Goal: Information Seeking & Learning: Learn about a topic

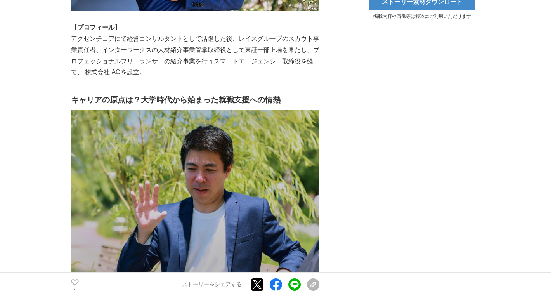
scroll to position [448, 0]
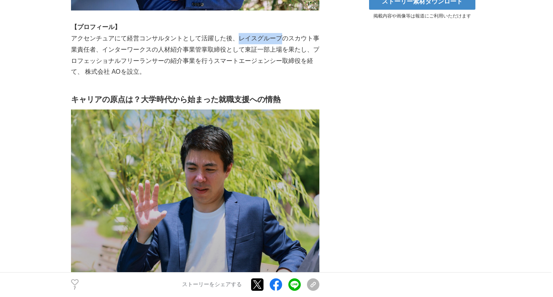
drag, startPoint x: 240, startPoint y: 25, endPoint x: 278, endPoint y: 27, distance: 38.5
click at [278, 33] on p "アクセンチュアにて経営コンサルタントとして活躍した後、レイスグループのスカウト事業責任者、インターワークスの人材紹介事業管掌取締役として東証一部上場を果たし、…" at bounding box center [195, 55] width 248 height 45
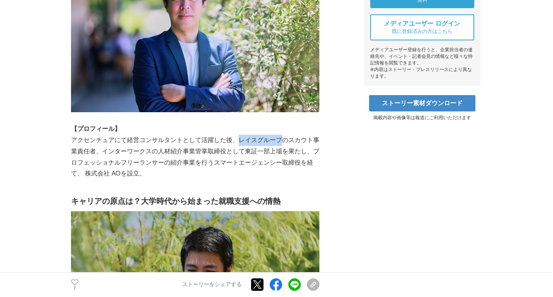
scroll to position [347, 0]
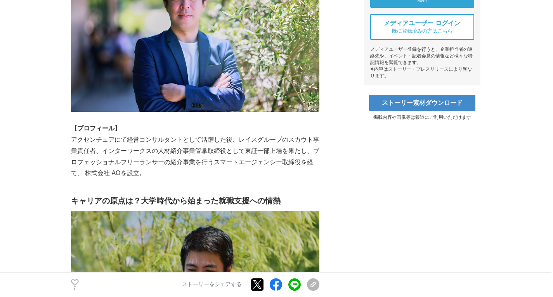
click at [243, 134] on p "アクセンチュアにて経営コンサルタントとして活躍した後、レイスグループのスカウト事業責任者、インターワークスの人材紹介事業管掌取締役として東証一部上場を果たし、…" at bounding box center [195, 156] width 248 height 45
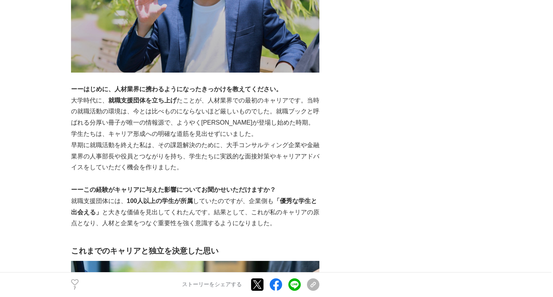
scroll to position [655, 0]
drag, startPoint x: 243, startPoint y: 134, endPoint x: 210, endPoint y: 129, distance: 32.9
click at [210, 139] on p "早期に就職活動を終えた私は、その課題解決のために、大手コンサルティング企業や金融業界の人事部長や役員とつながりを持ち、学生たちに実践的な面接対策やキャリアアド…" at bounding box center [195, 155] width 248 height 33
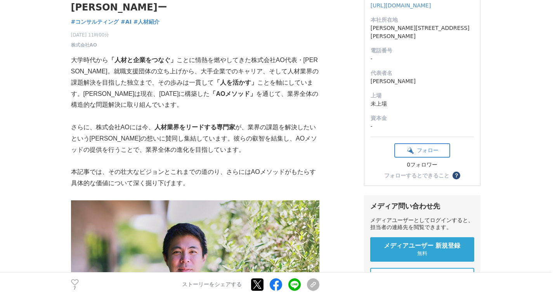
scroll to position [93, 0]
click at [182, 58] on p "大学時代から 「人材と企業をつなぐ」 ことに情熱を燃やしてきた株式会社AO代表・[PERSON_NAME]。就職支援団体の立ち上げから、大手企業でのキャリア、…" at bounding box center [195, 83] width 248 height 56
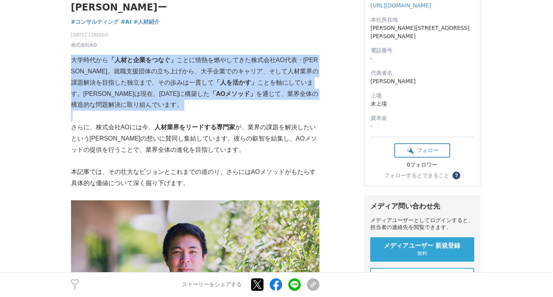
click at [182, 58] on p "大学時代から 「人材と企業をつなぐ」 ことに情熱を燃やしてきた株式会社AO代表・[PERSON_NAME]。就職支援団体の立ち上げから、大手企業でのキャリア、…" at bounding box center [195, 83] width 248 height 56
click at [182, 71] on p "大学時代から 「人材と企業をつなぐ」 ことに情熱を燃やしてきた株式会社AO代表・[PERSON_NAME]。就職支援団体の立ち上げから、大手企業でのキャリア、…" at bounding box center [195, 83] width 248 height 56
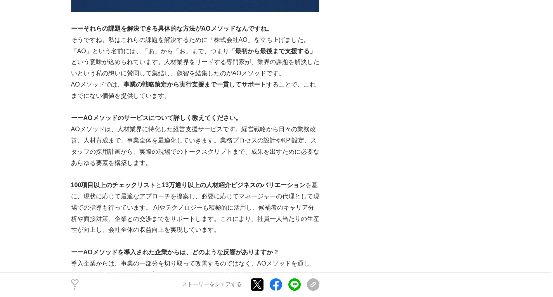
scroll to position [1604, 0]
